Goal: Information Seeking & Learning: Learn about a topic

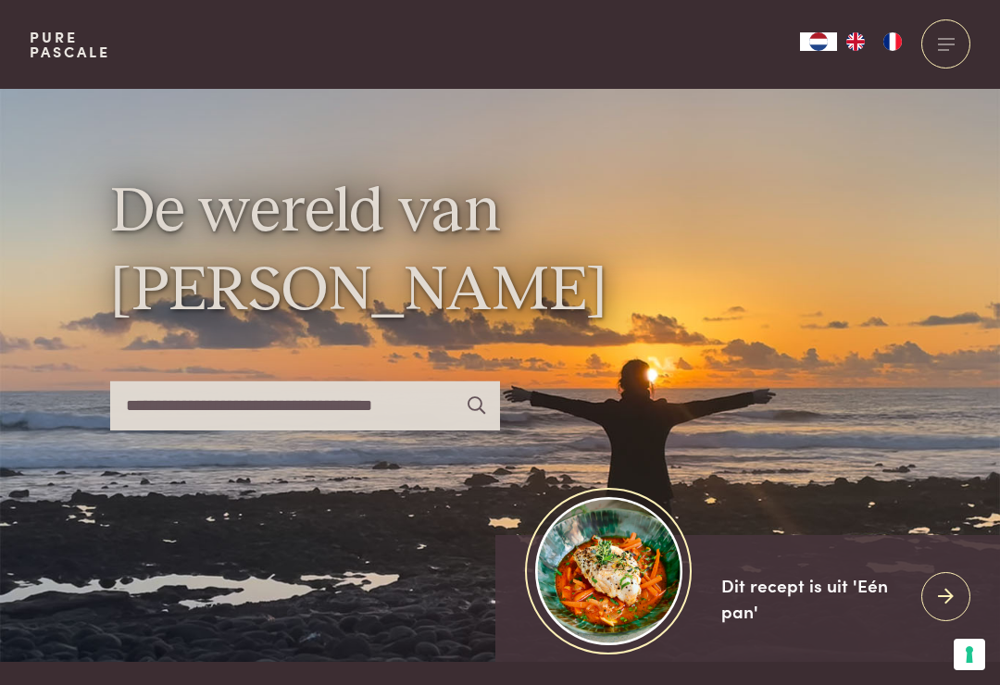
click at [952, 53] on div at bounding box center [945, 43] width 49 height 49
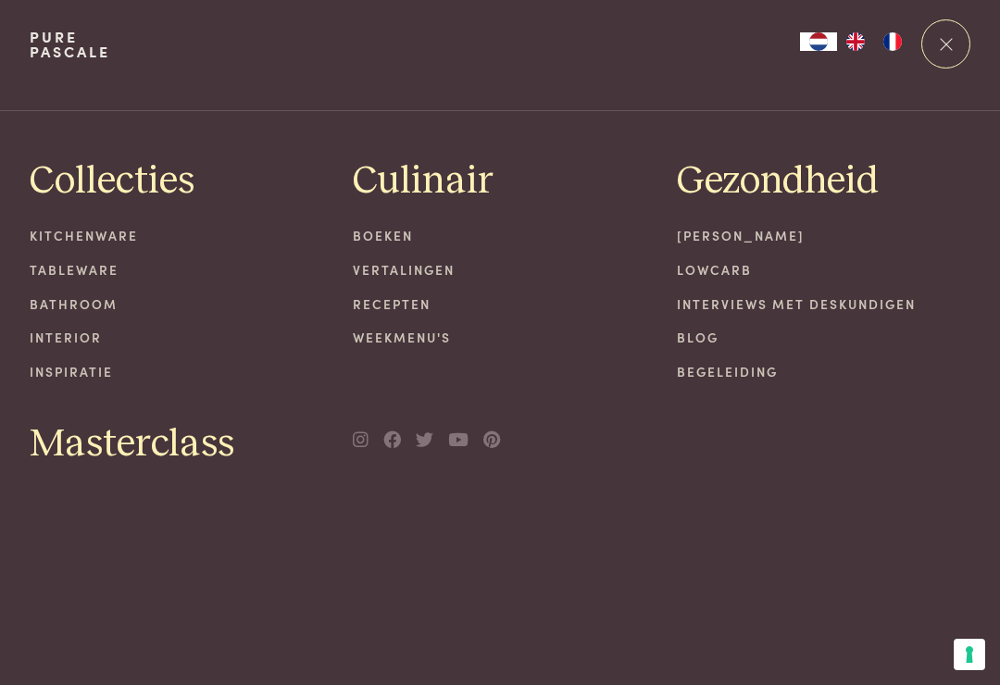
click at [428, 306] on link "Recepten" at bounding box center [500, 303] width 294 height 19
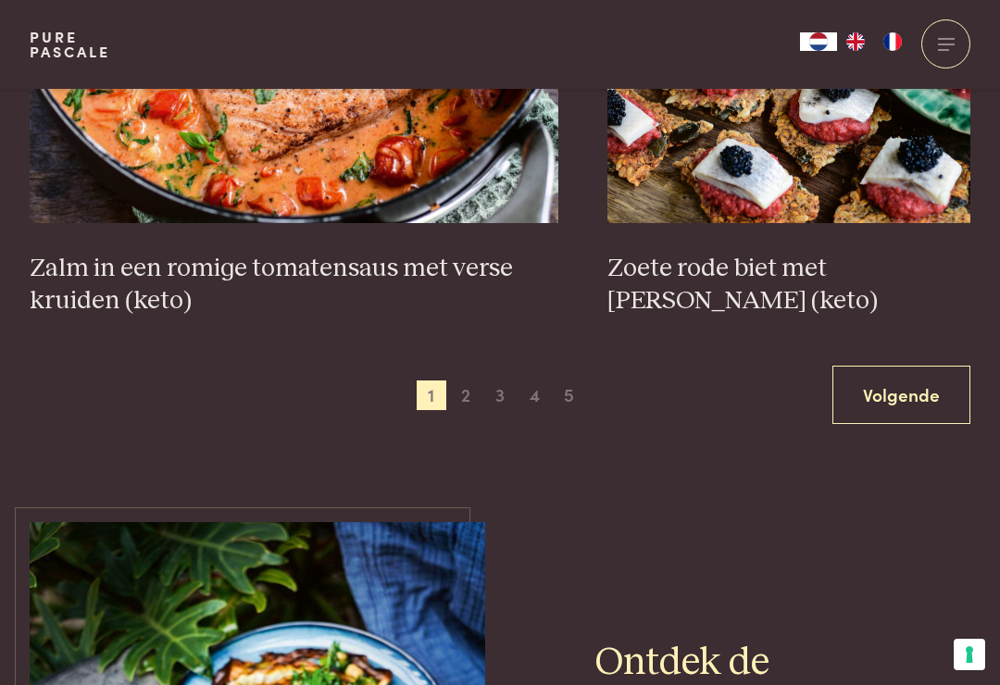
click at [451, 380] on span "2" at bounding box center [466, 395] width 30 height 30
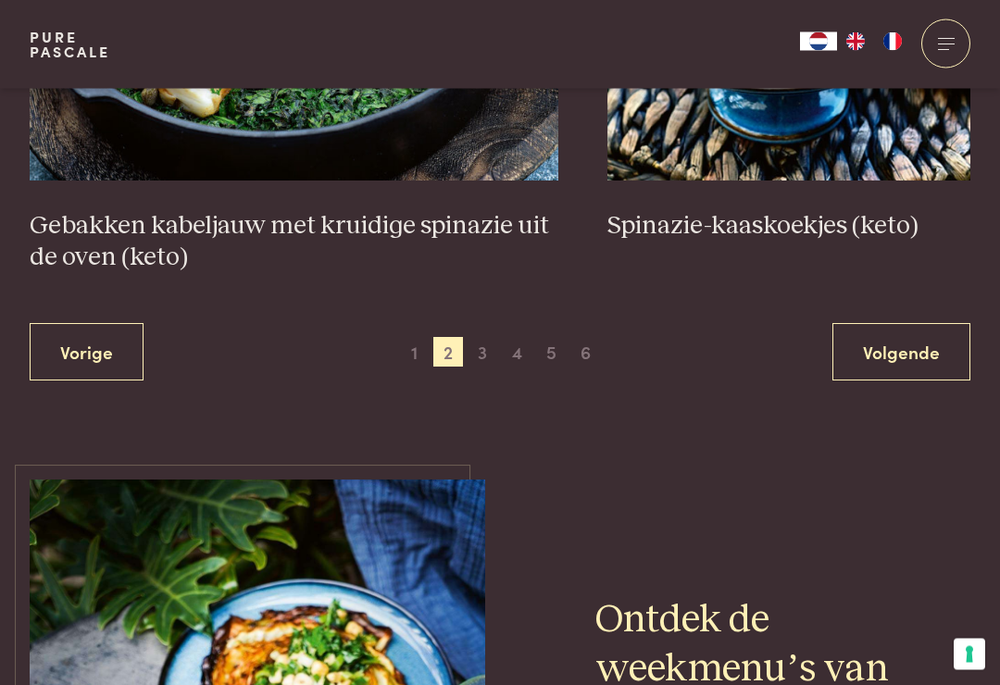
scroll to position [3524, 0]
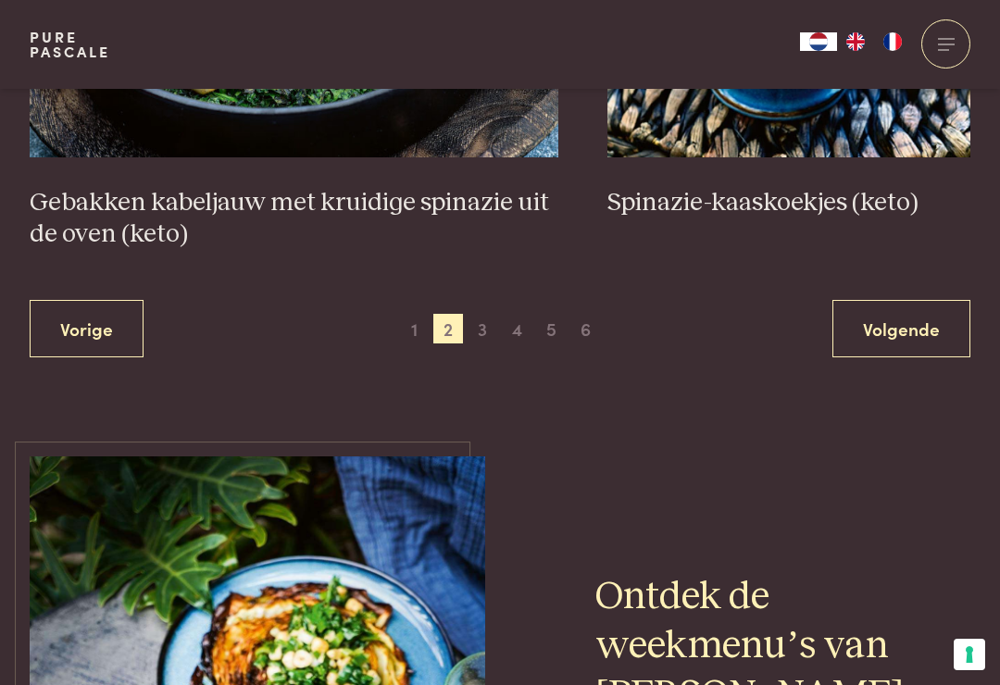
click at [494, 322] on span "3" at bounding box center [482, 329] width 30 height 30
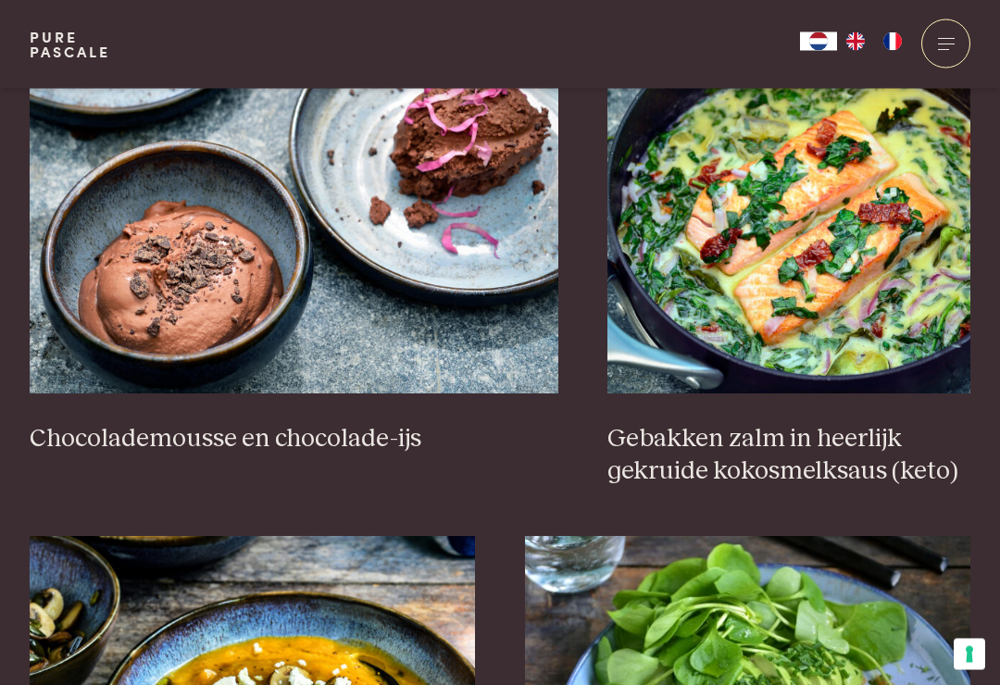
scroll to position [1857, 0]
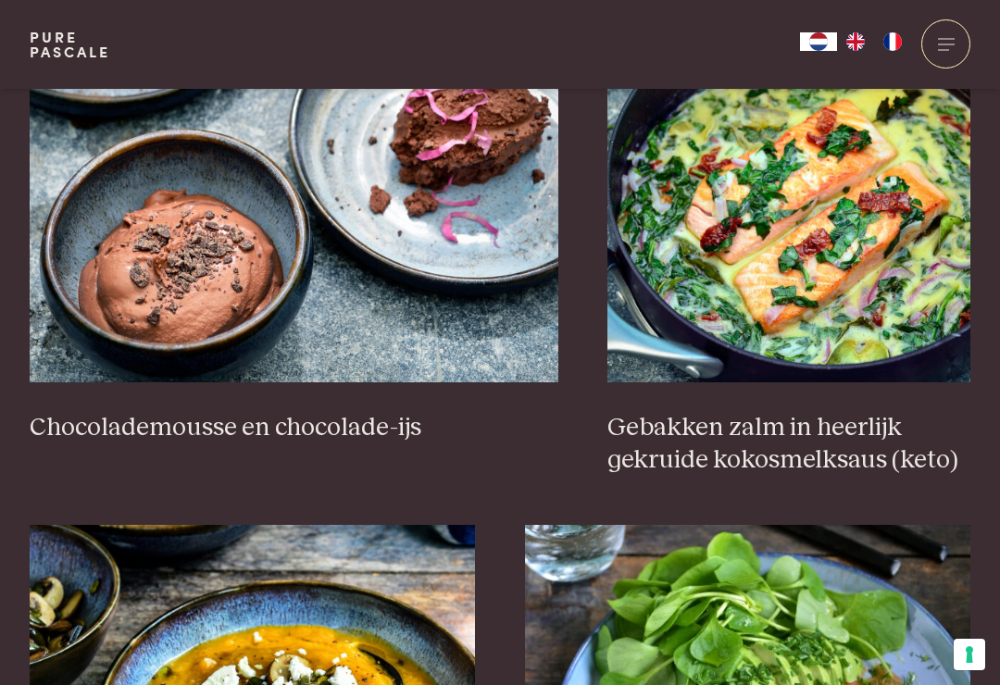
click at [856, 427] on h3 "Gebakken zalm in heerlijk gekruide kokosmelksaus (keto)" at bounding box center [788, 444] width 363 height 64
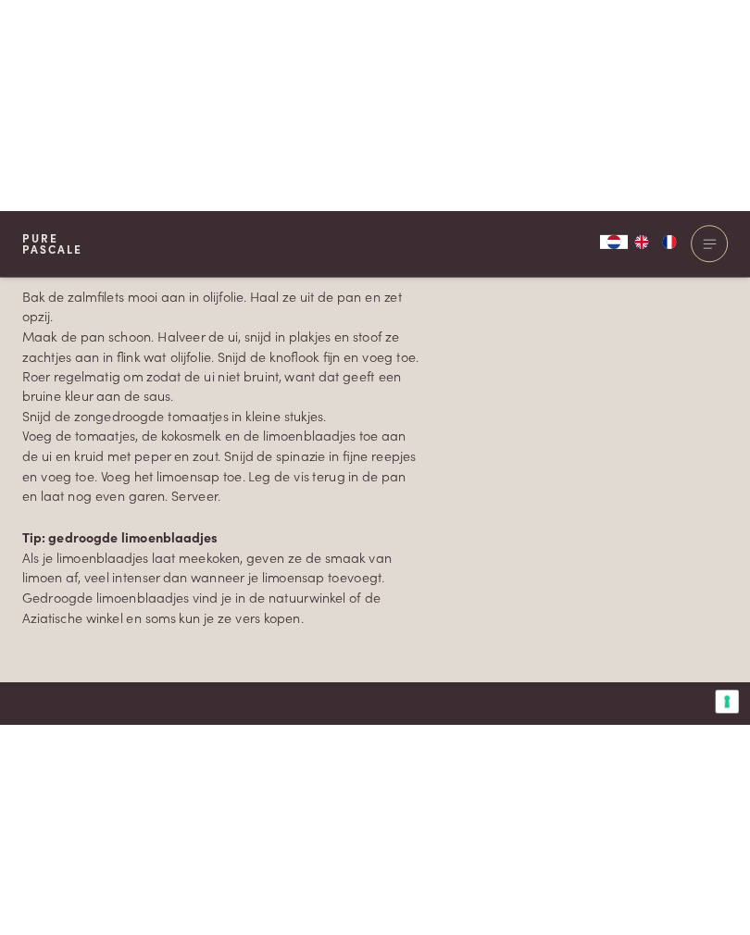
scroll to position [1059, 0]
